Goal: Navigation & Orientation: Find specific page/section

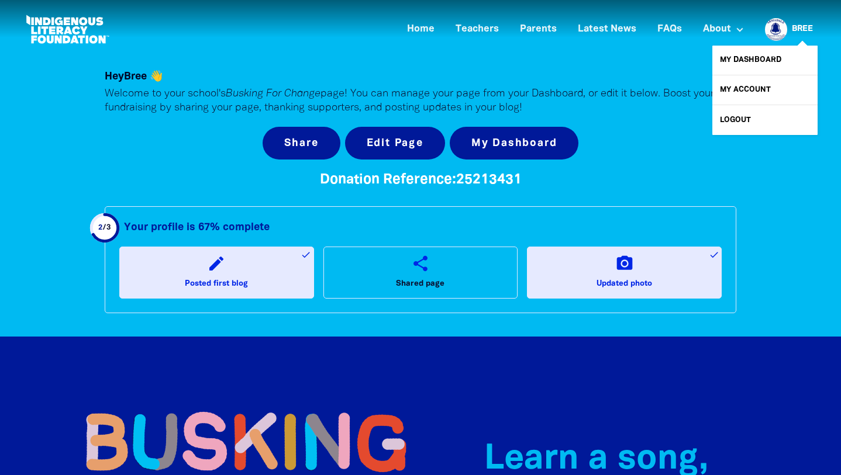
click at [805, 27] on link "Bree" at bounding box center [802, 29] width 21 height 8
click at [800, 27] on link "Bree" at bounding box center [802, 29] width 21 height 8
click at [755, 59] on link "My Dashboard" at bounding box center [764, 60] width 105 height 29
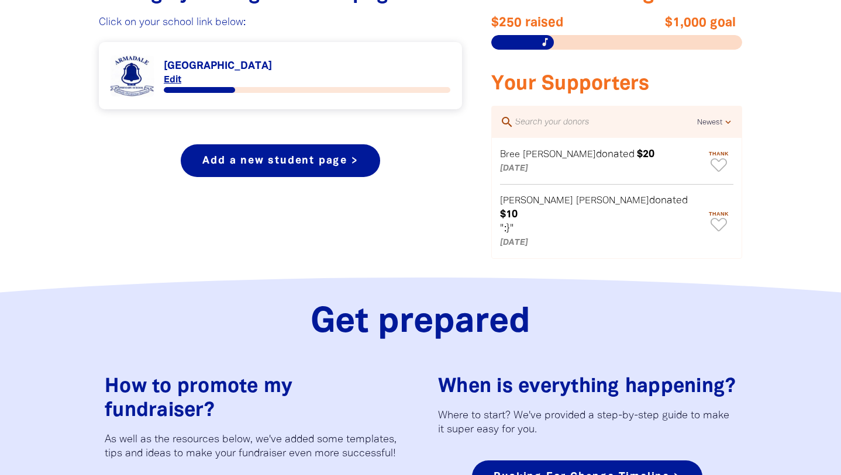
scroll to position [492, 0]
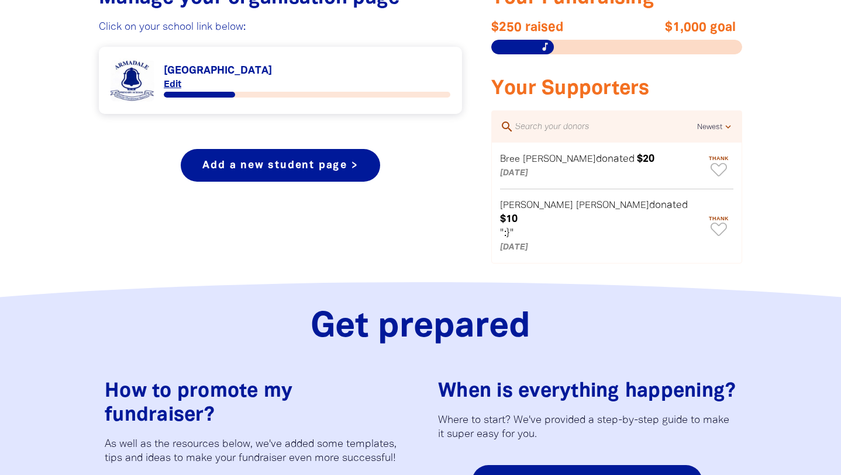
click at [727, 124] on select "Newest Oldest Highest Lowest" at bounding box center [715, 127] width 37 height 14
click at [251, 87] on link "Link to [GEOGRAPHIC_DATA]" at bounding box center [281, 80] width 340 height 44
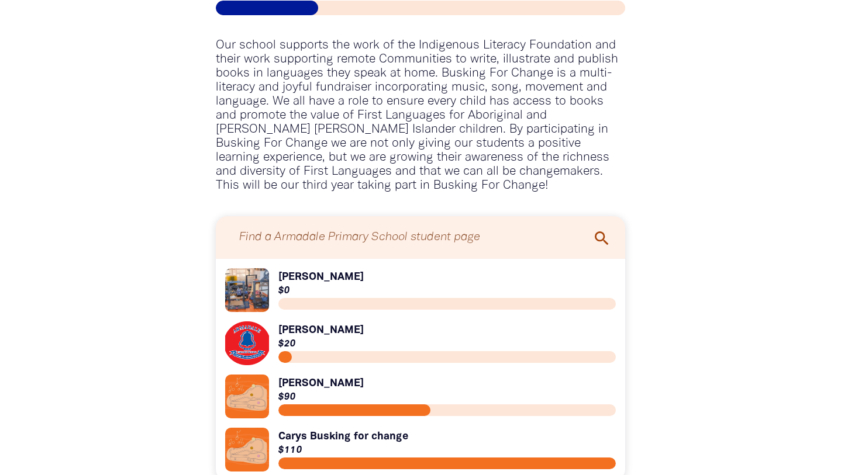
scroll to position [1145, 0]
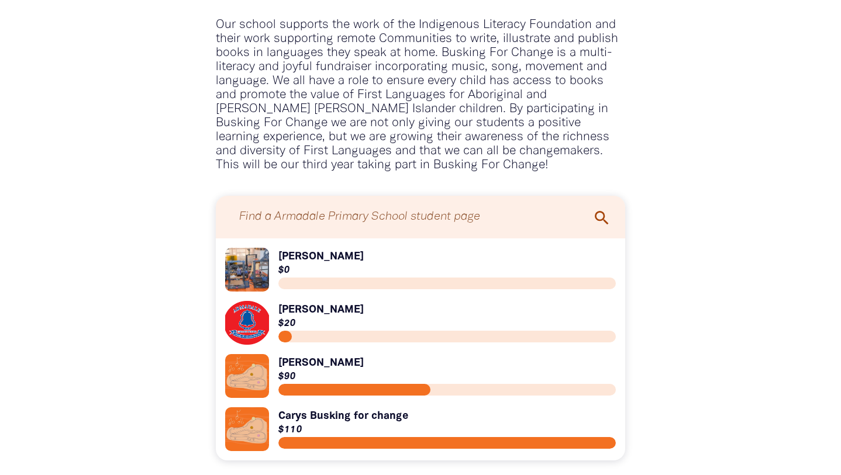
click at [285, 267] on link "Link to [PERSON_NAME]" at bounding box center [420, 270] width 391 height 44
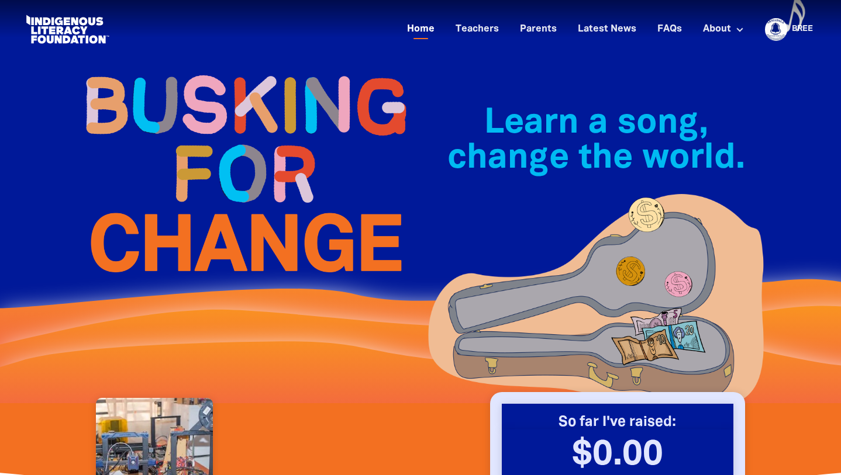
click at [421, 32] on link "Home" at bounding box center [421, 29] width 42 height 19
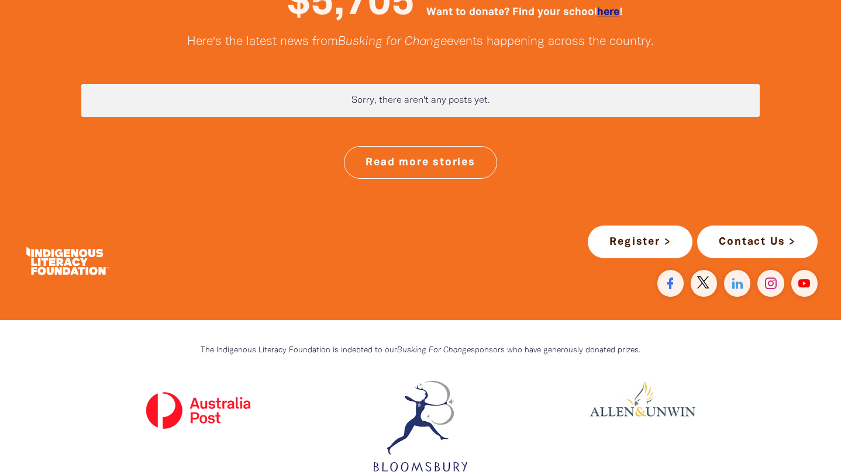
scroll to position [3030, 0]
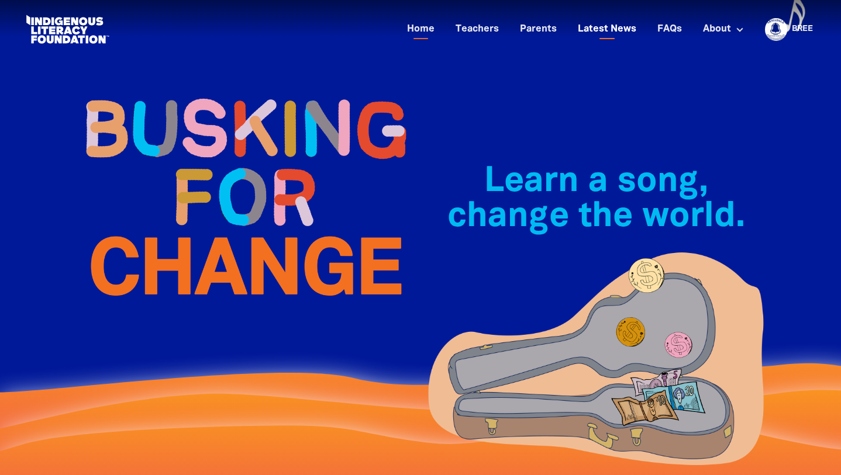
scroll to position [0, 0]
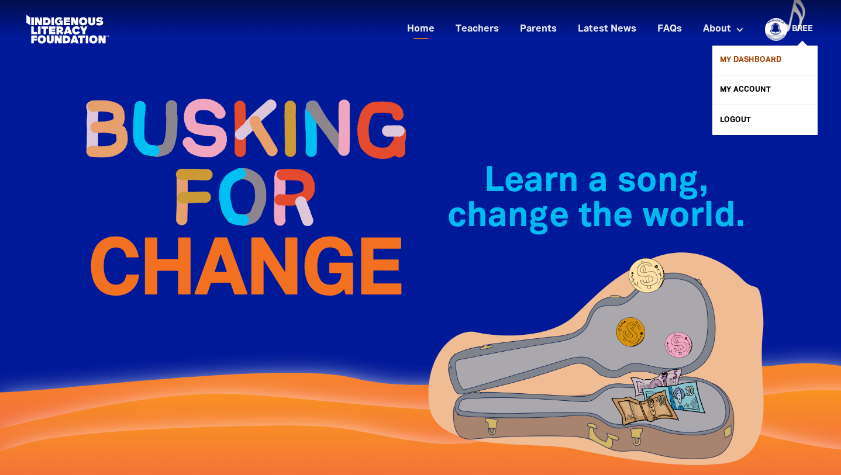
click at [753, 57] on link "My Dashboard" at bounding box center [764, 60] width 105 height 29
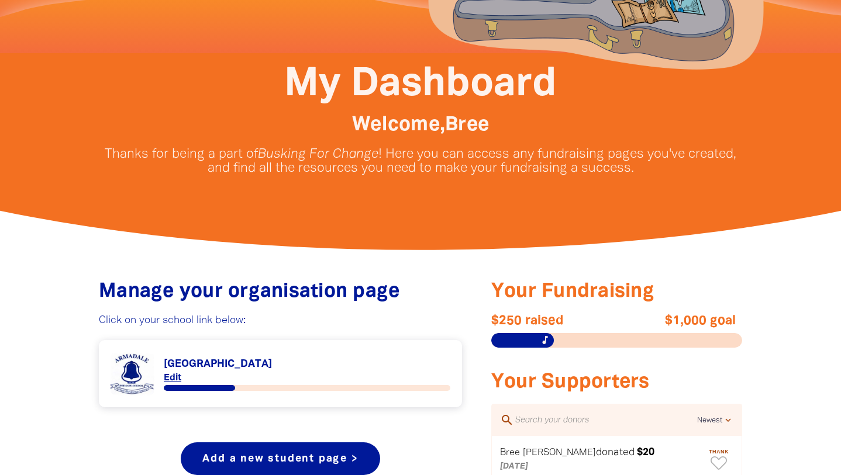
scroll to position [209, 0]
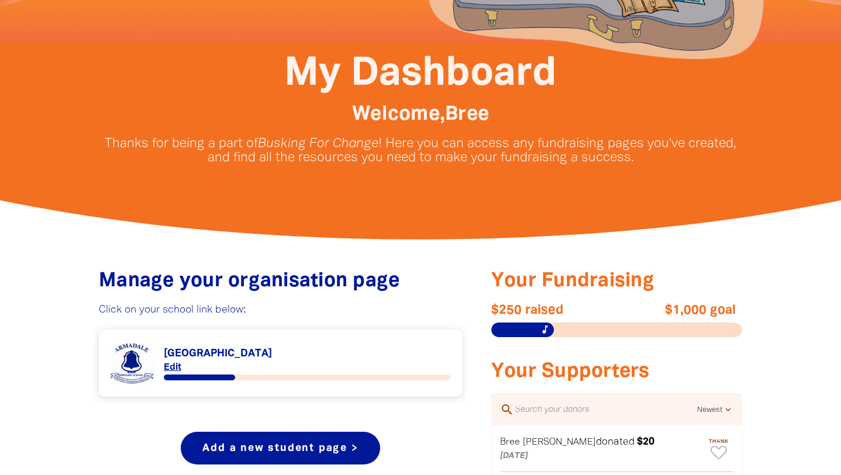
click at [278, 351] on link "Link to [GEOGRAPHIC_DATA]" at bounding box center [281, 363] width 340 height 44
